Goal: Transaction & Acquisition: Obtain resource

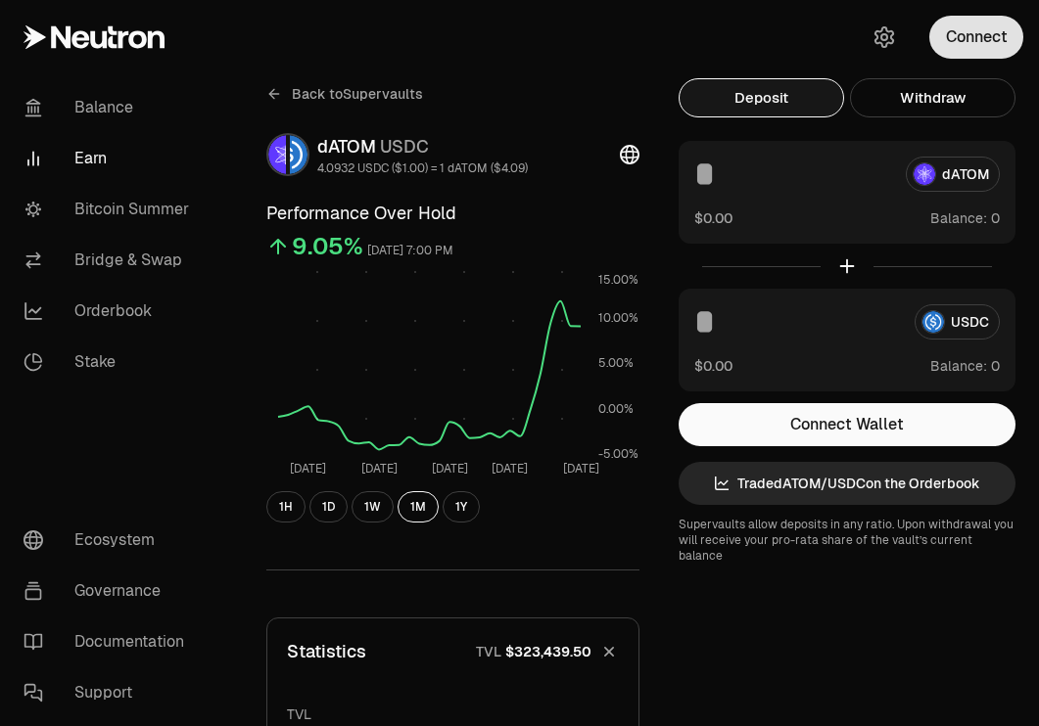
click at [989, 28] on button "Connect" at bounding box center [976, 37] width 94 height 43
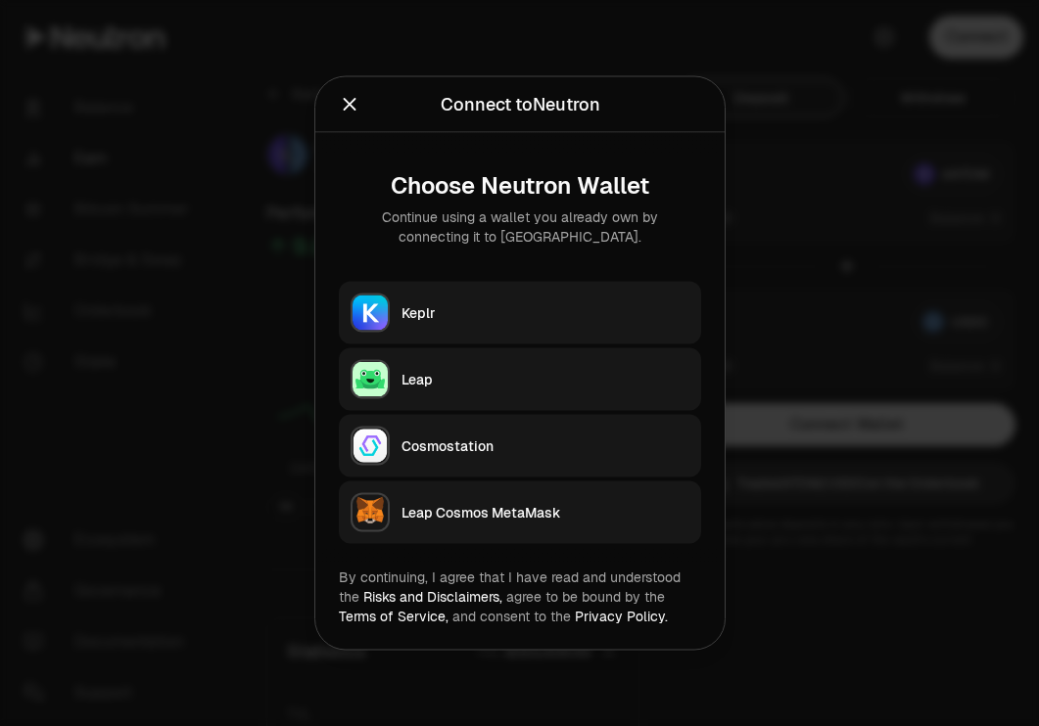
click at [564, 298] on button "Keplr" at bounding box center [520, 313] width 362 height 63
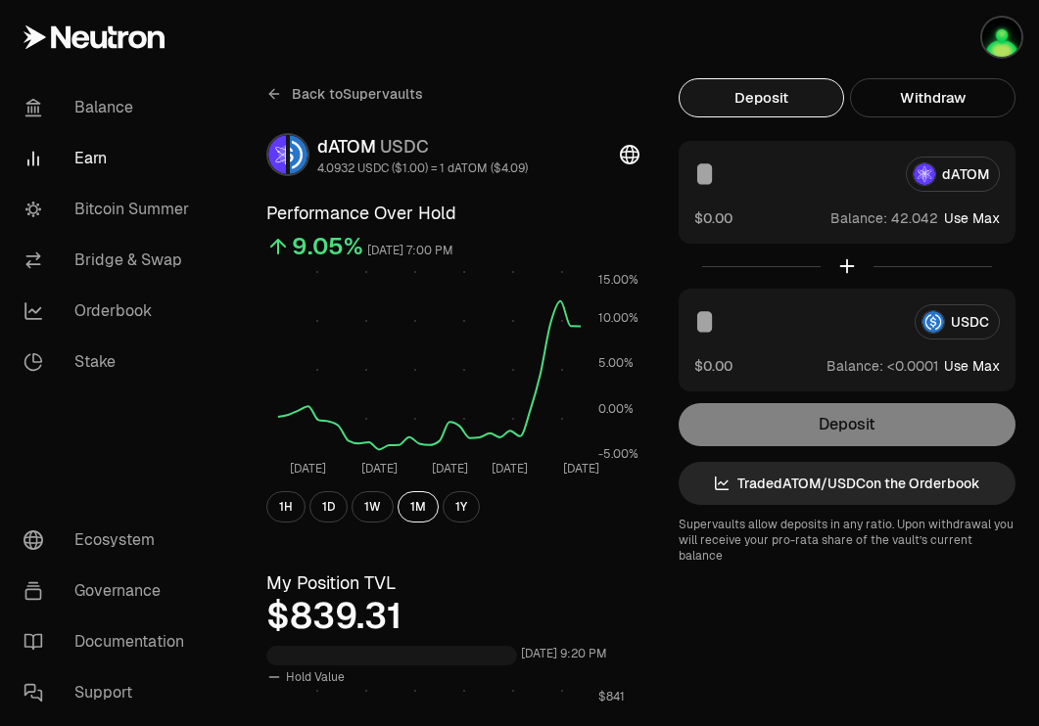
click at [956, 175] on div "dATOM" at bounding box center [846, 174] width 305 height 35
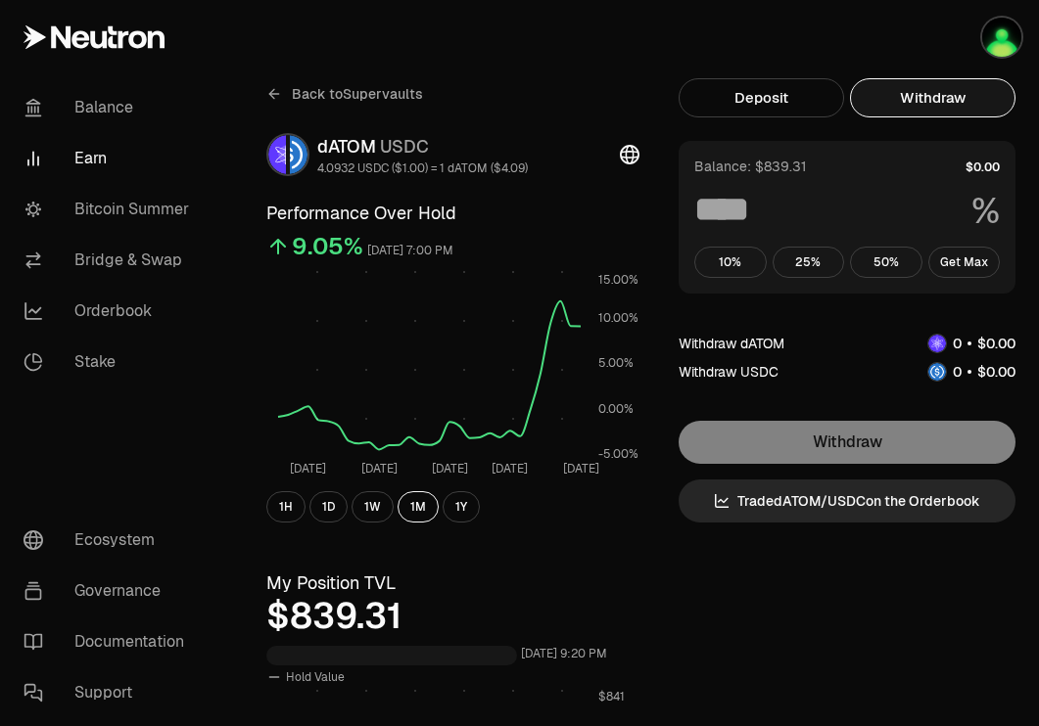
click at [956, 102] on button "Withdraw" at bounding box center [932, 97] width 165 height 39
click at [967, 254] on button "Get Max" at bounding box center [964, 262] width 72 height 31
type input "***"
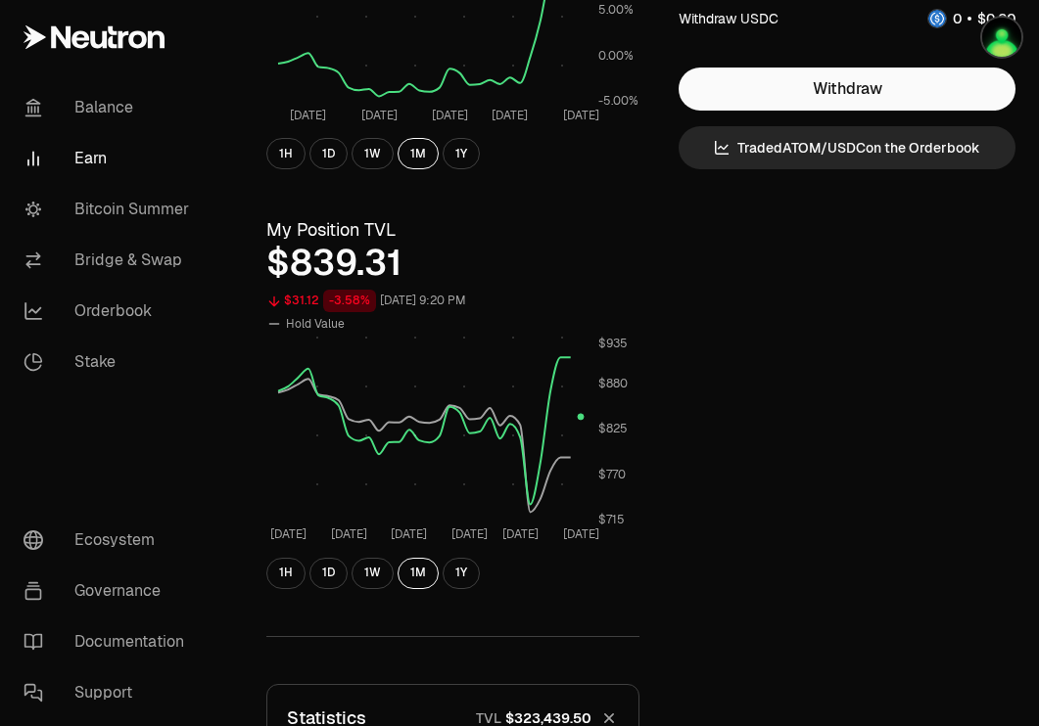
scroll to position [360, 0]
